Goal: Transaction & Acquisition: Purchase product/service

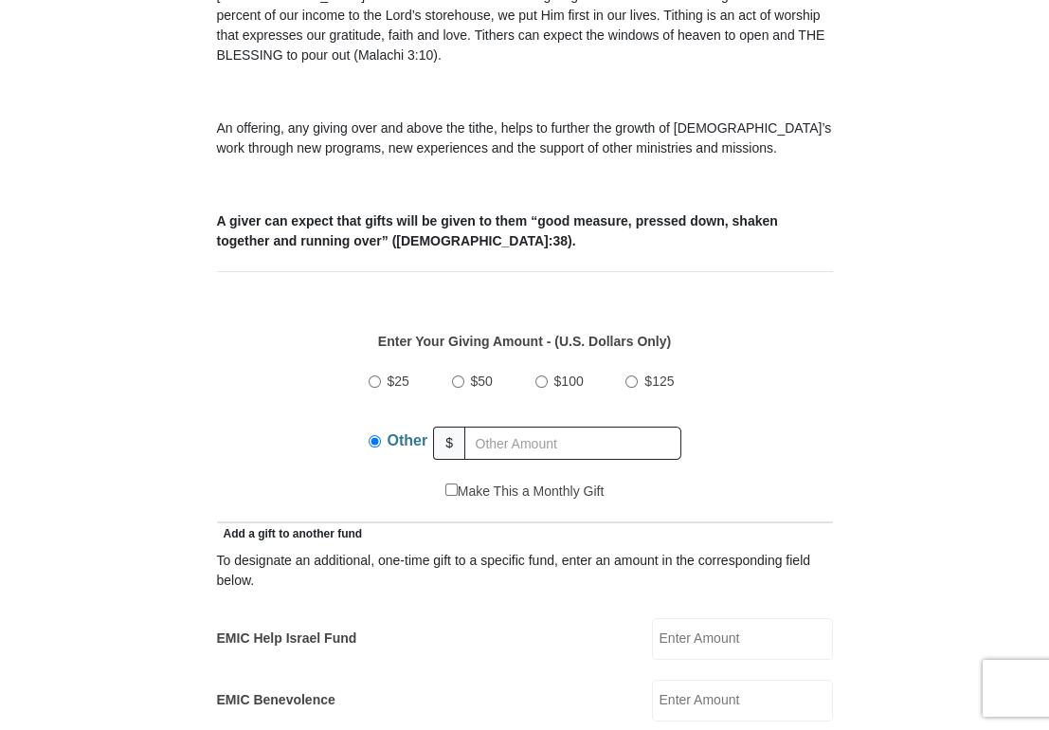
click at [501, 443] on input "text" at bounding box center [572, 442] width 217 height 33
click at [503, 444] on input "text" at bounding box center [572, 442] width 217 height 33
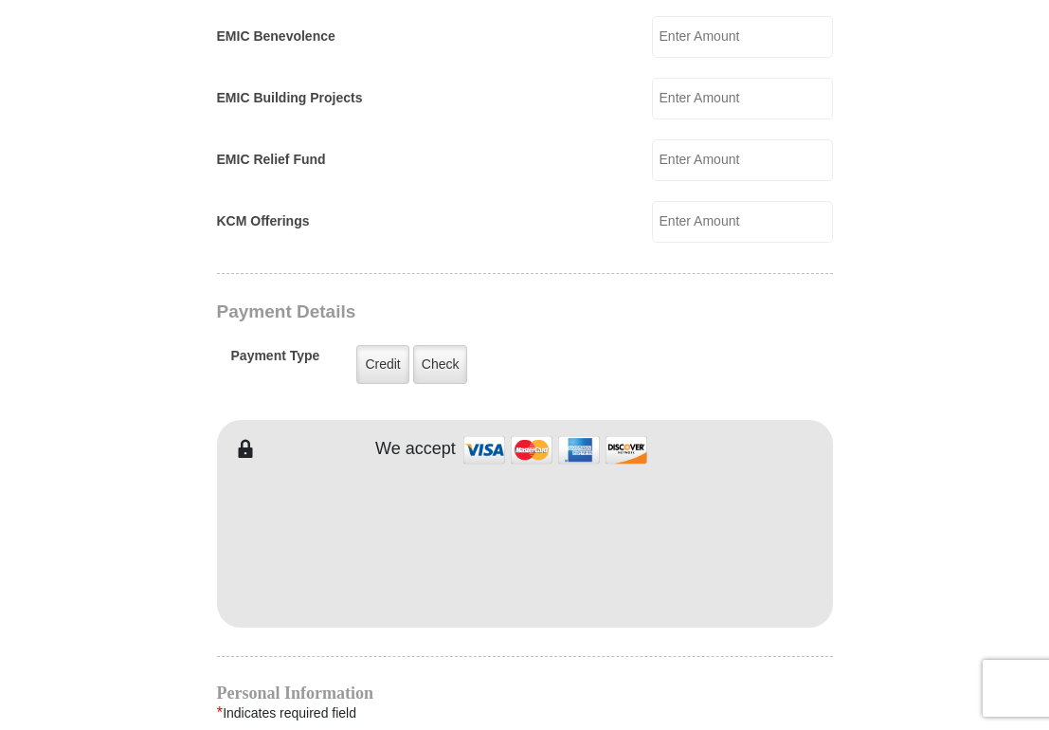
scroll to position [1327, 0]
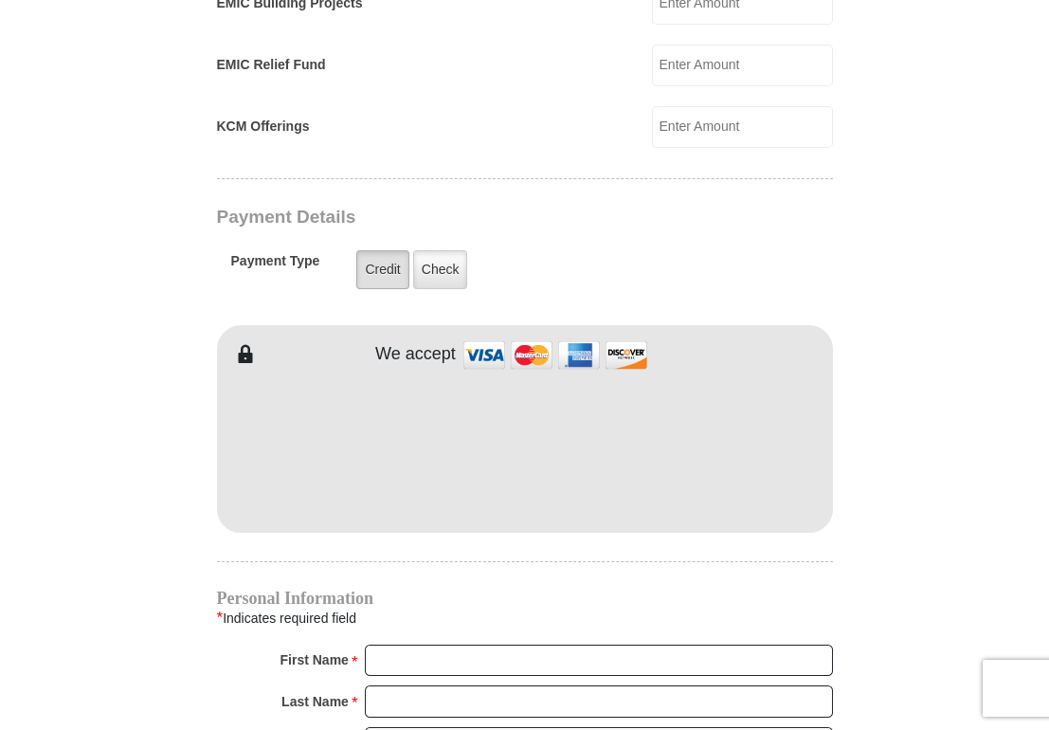
type input "410.00"
click at [382, 262] on label "Credit" at bounding box center [382, 269] width 52 height 39
click at [0, 0] on input "Credit" at bounding box center [0, 0] width 0 height 0
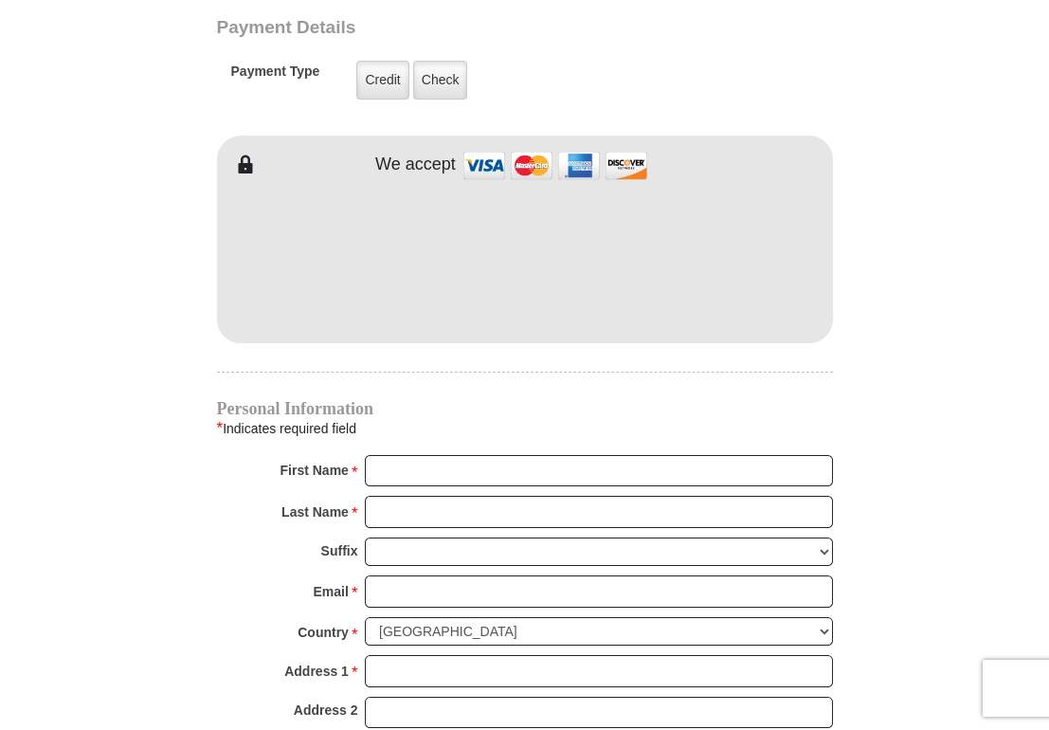
scroll to position [1706, 0]
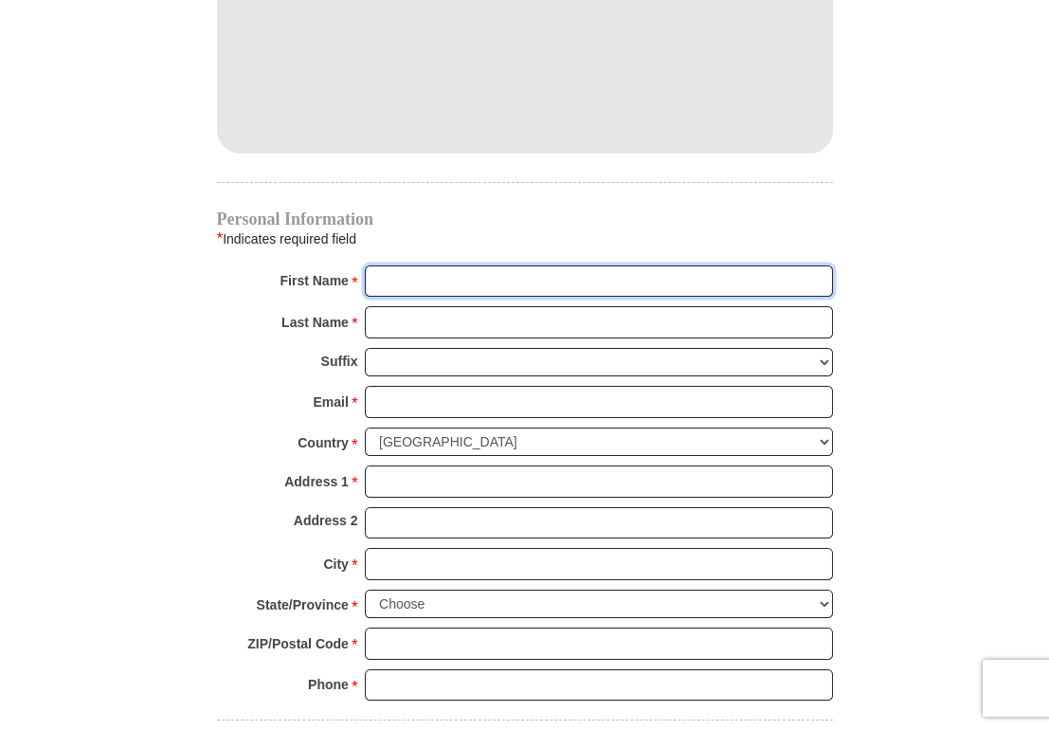
click at [398, 280] on input "First Name *" at bounding box center [599, 281] width 468 height 32
type input "Diane"
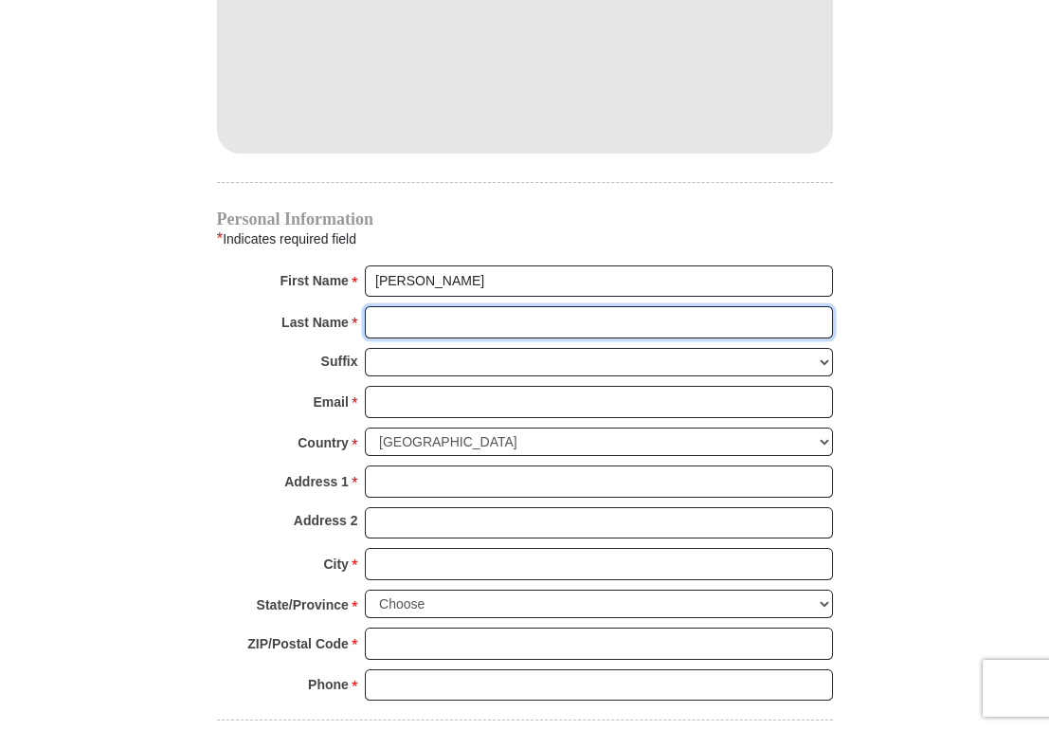
click at [408, 317] on input "Last Name *" at bounding box center [599, 322] width 468 height 32
type input "Umberger"
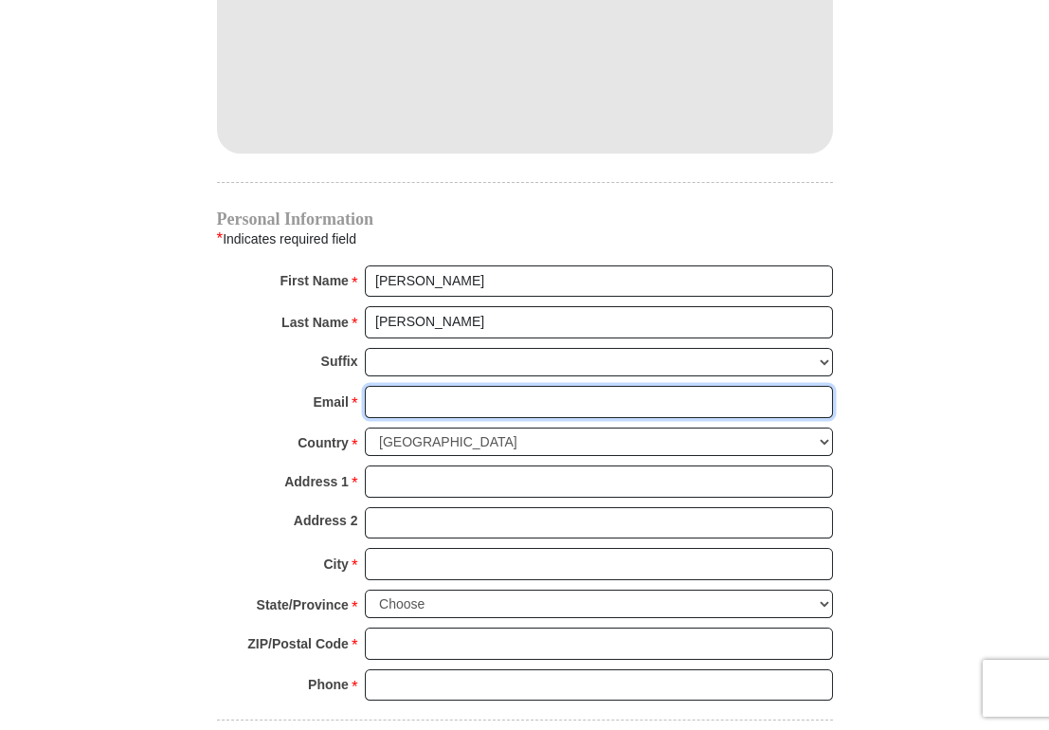
click at [410, 390] on input "Email *" at bounding box center [599, 402] width 468 height 32
type input "diane.umberger@gmail.com"
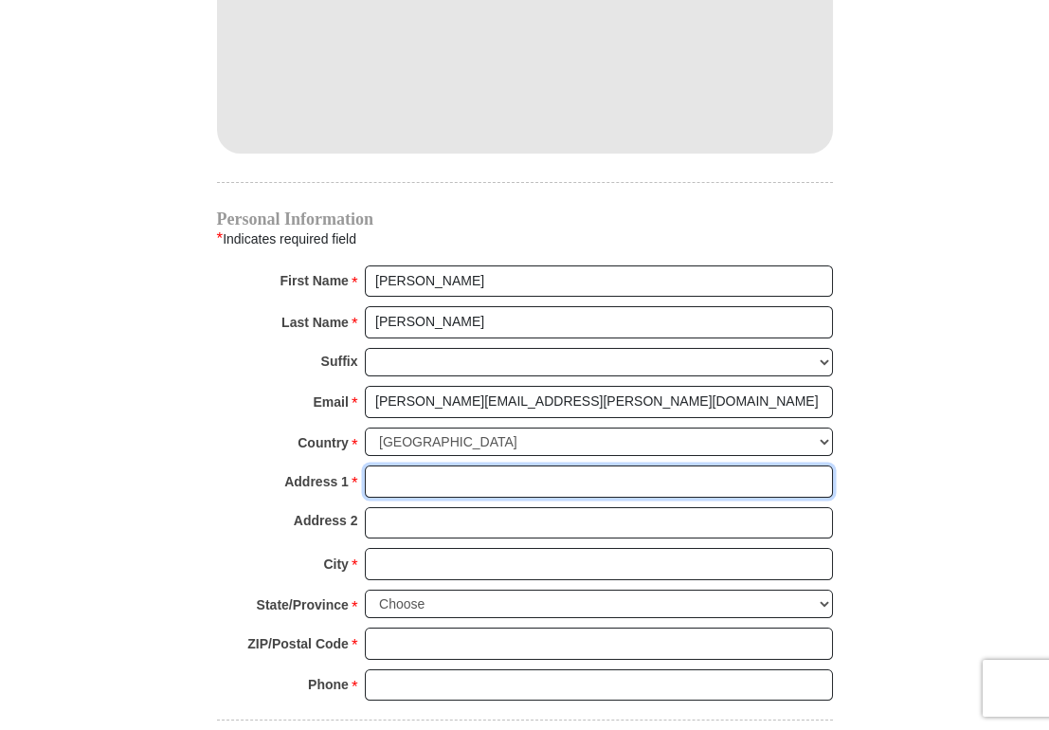
type input "10913 HAWKS LANDING RD"
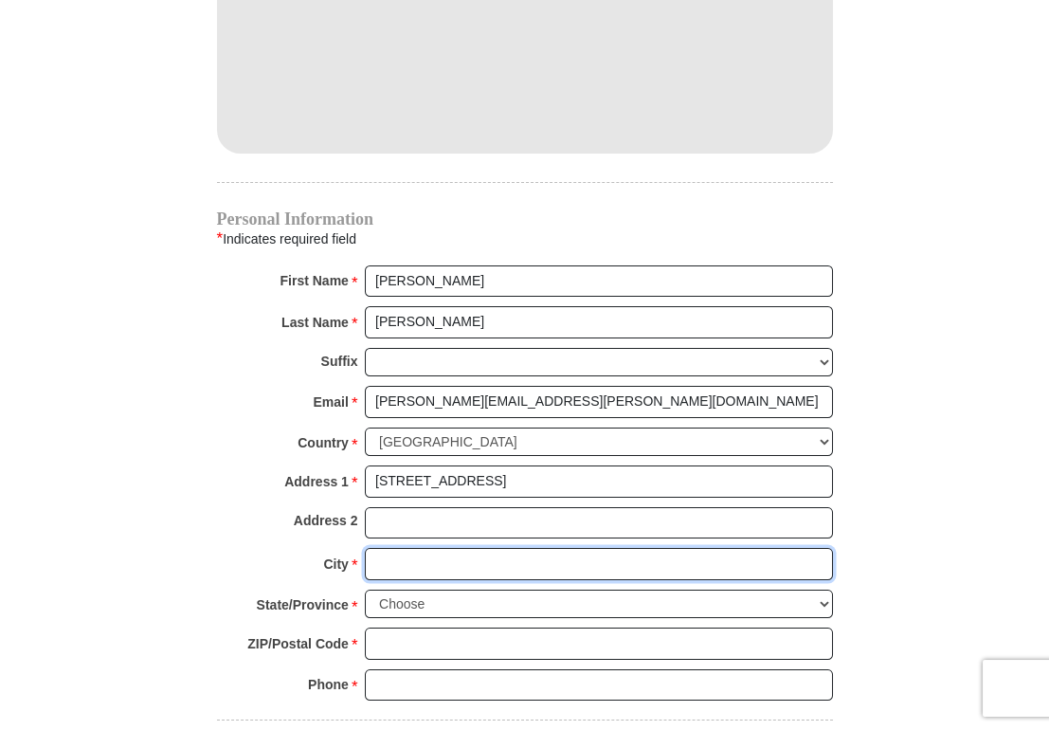
type input "HASLET"
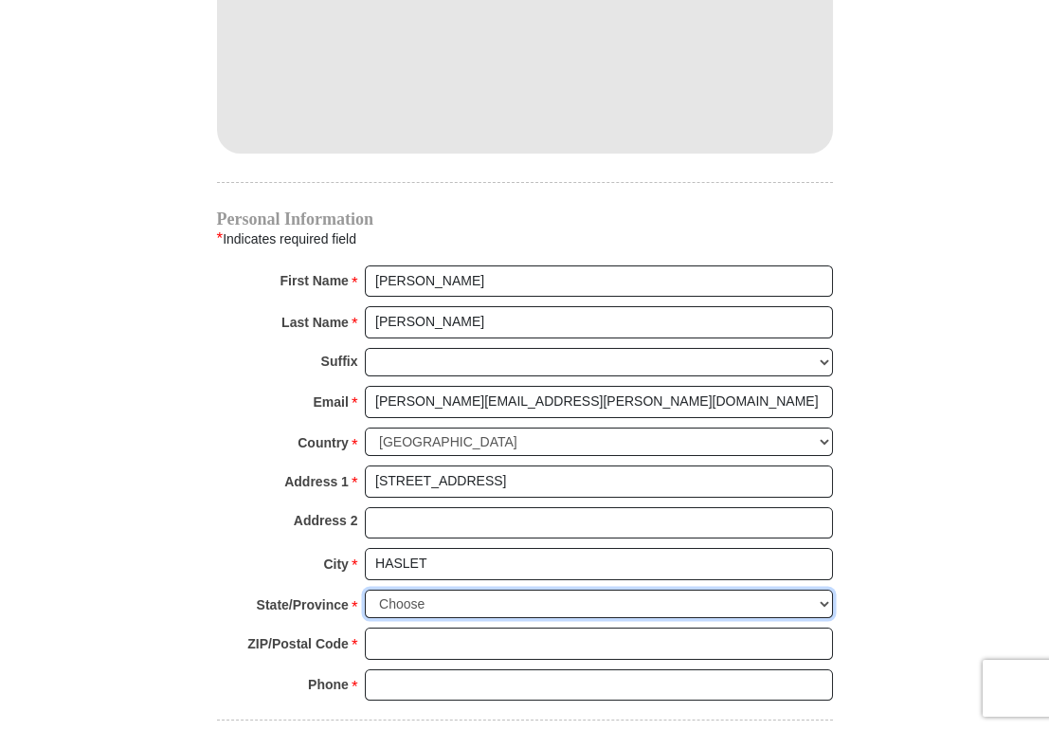
select select "TX"
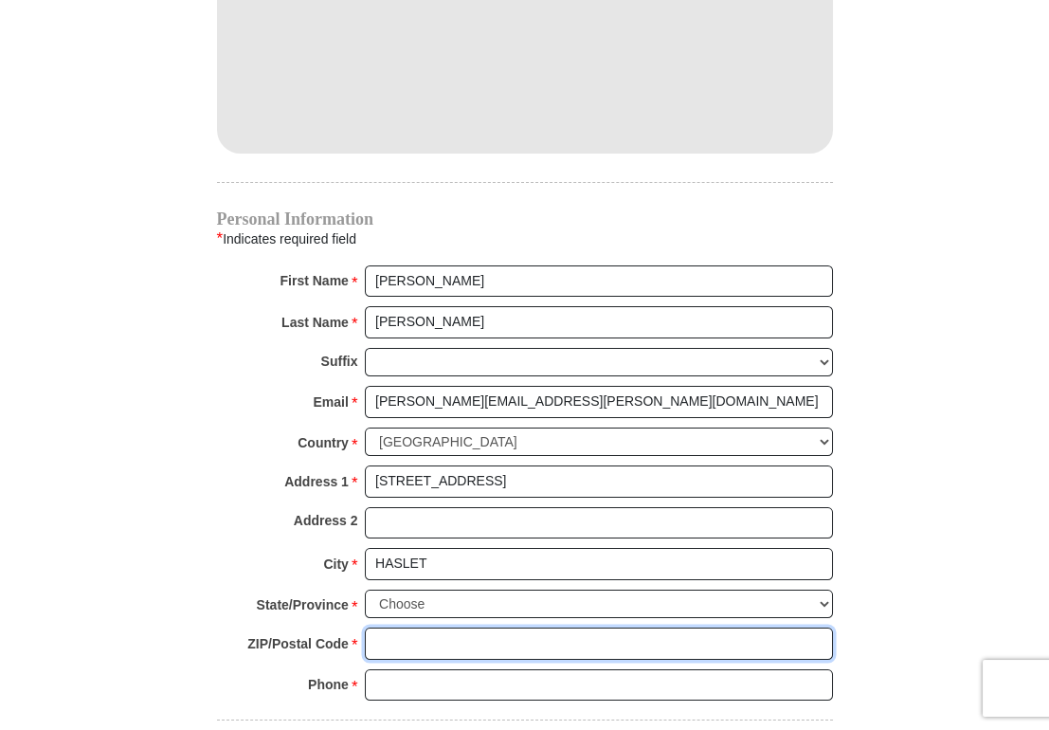
type input "76052"
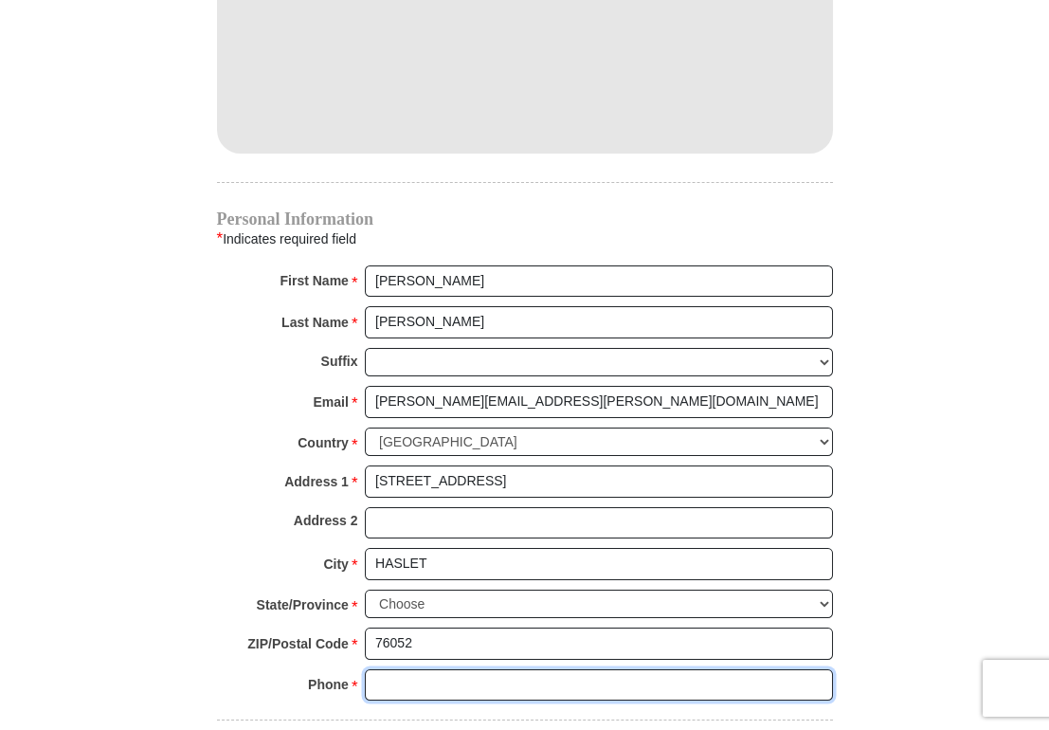
type input "3019387874"
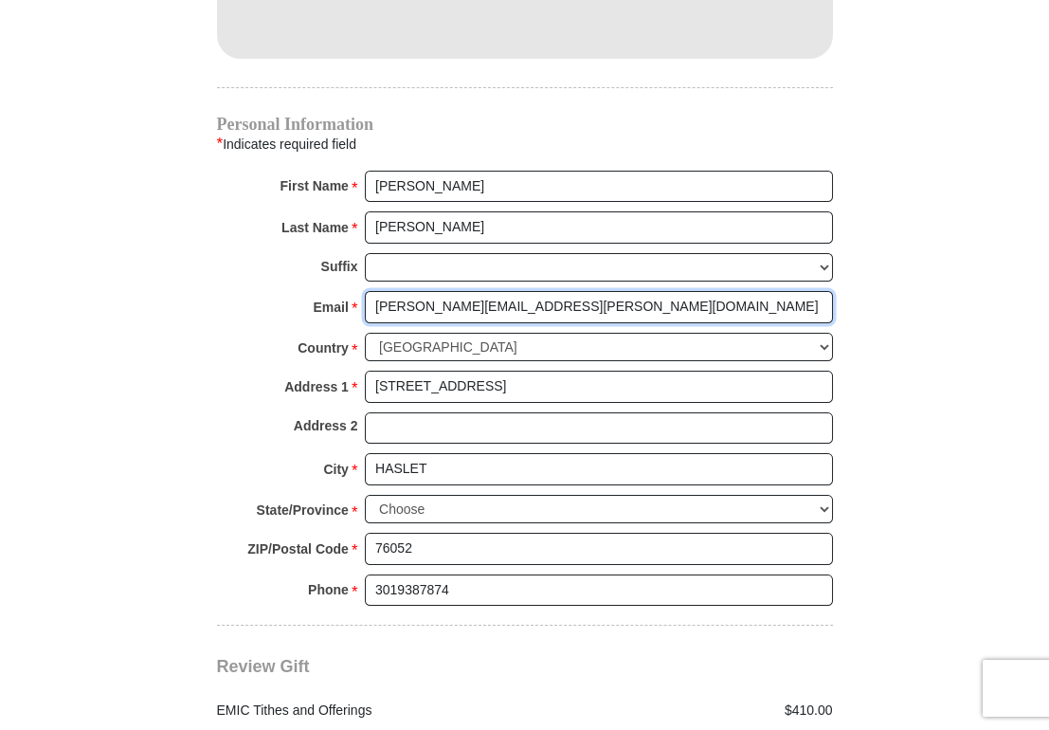
scroll to position [2085, 0]
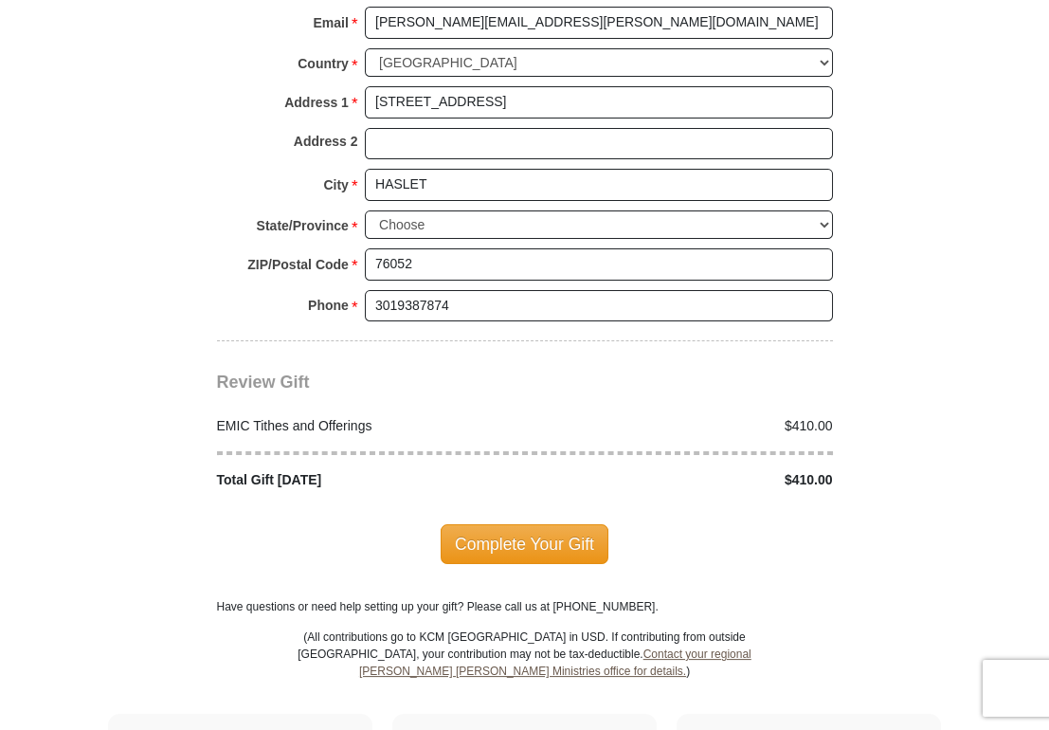
click at [541, 532] on span "Complete Your Gift" at bounding box center [525, 544] width 168 height 40
